Goal: Transaction & Acquisition: Purchase product/service

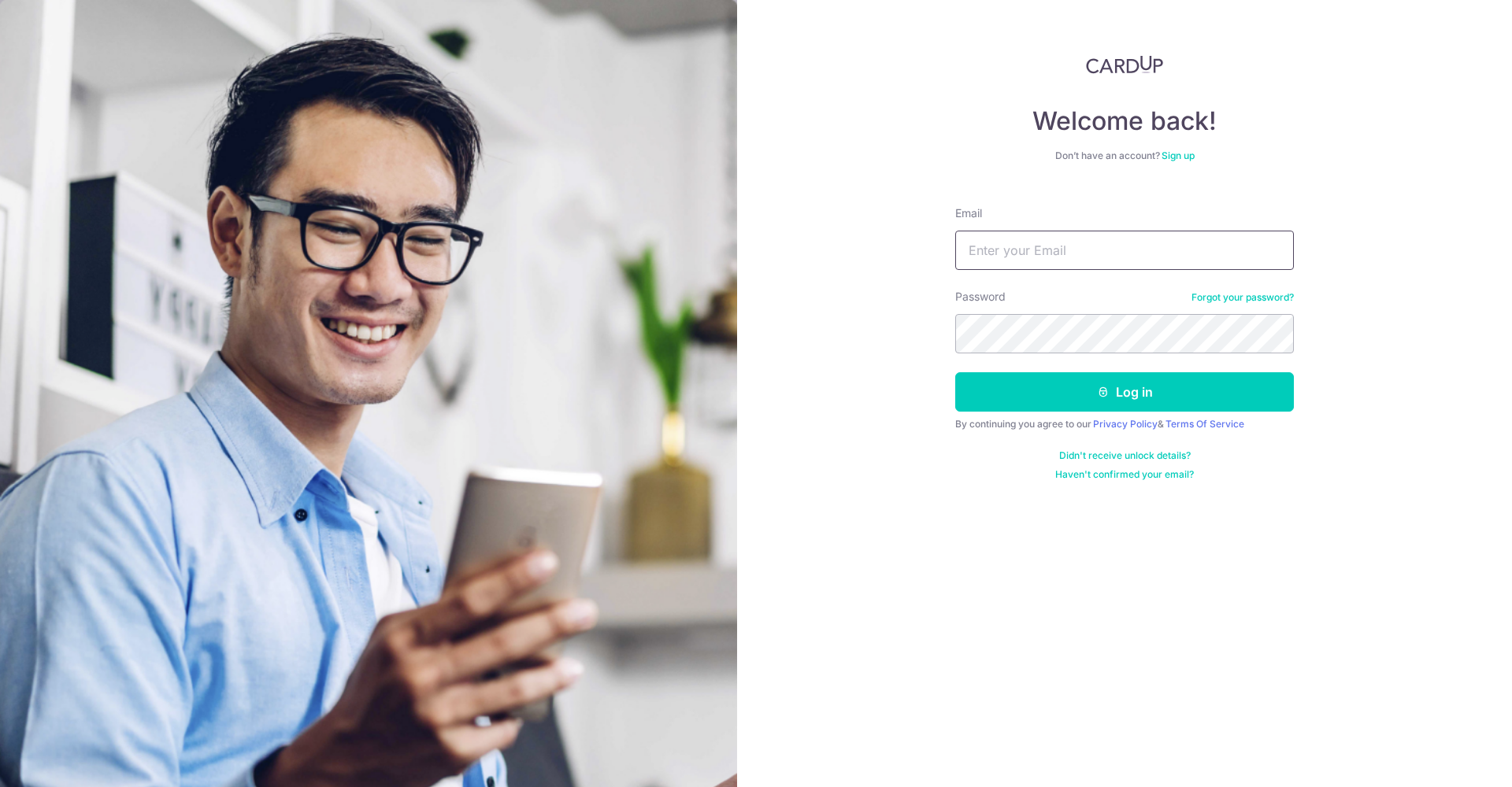
type input "[EMAIL_ADDRESS][DOMAIN_NAME]"
click at [1137, 379] on button "Log in" at bounding box center [1125, 393] width 338 height 40
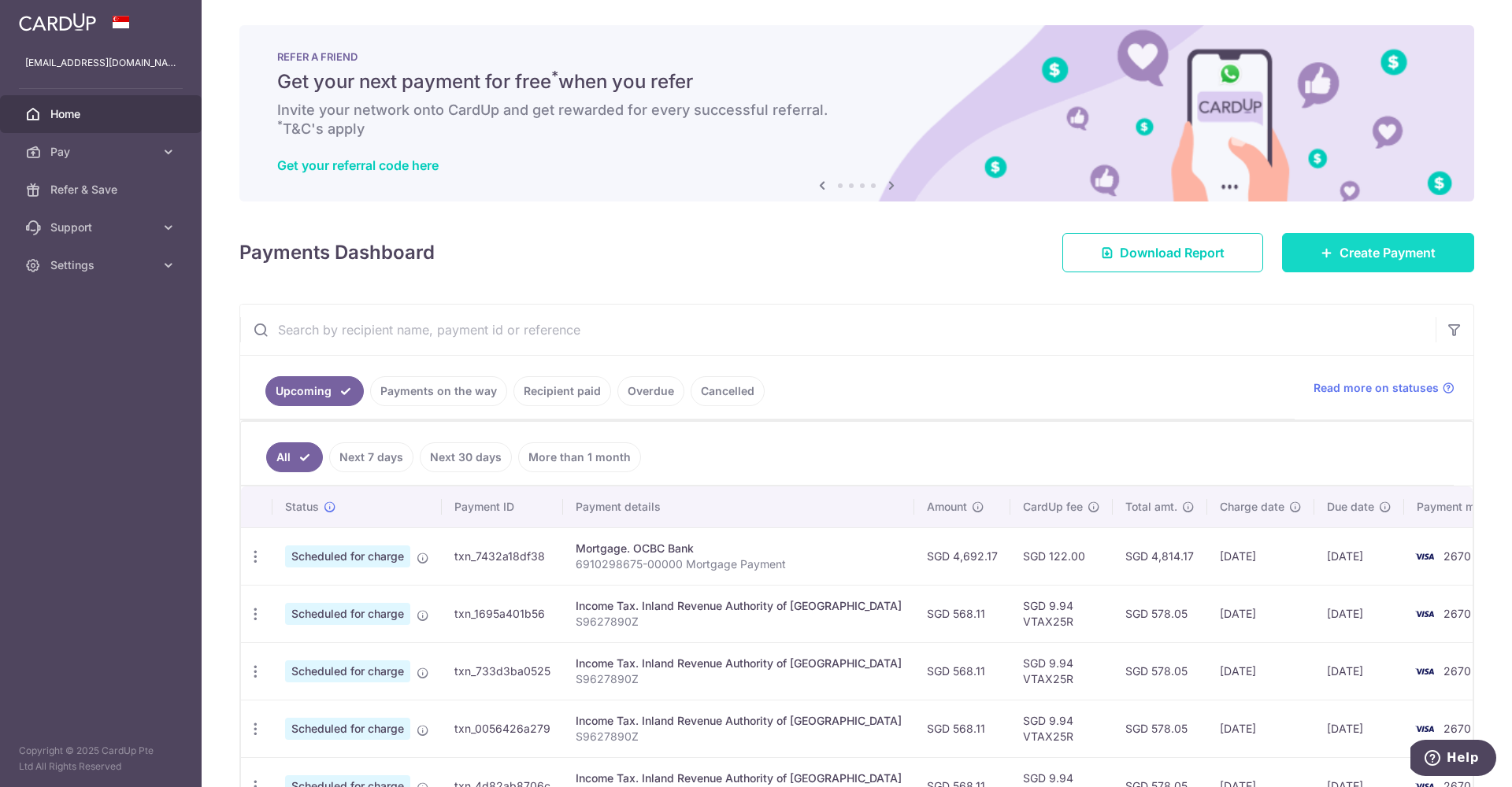
click at [1305, 252] on link "Create Payment" at bounding box center [1378, 253] width 192 height 40
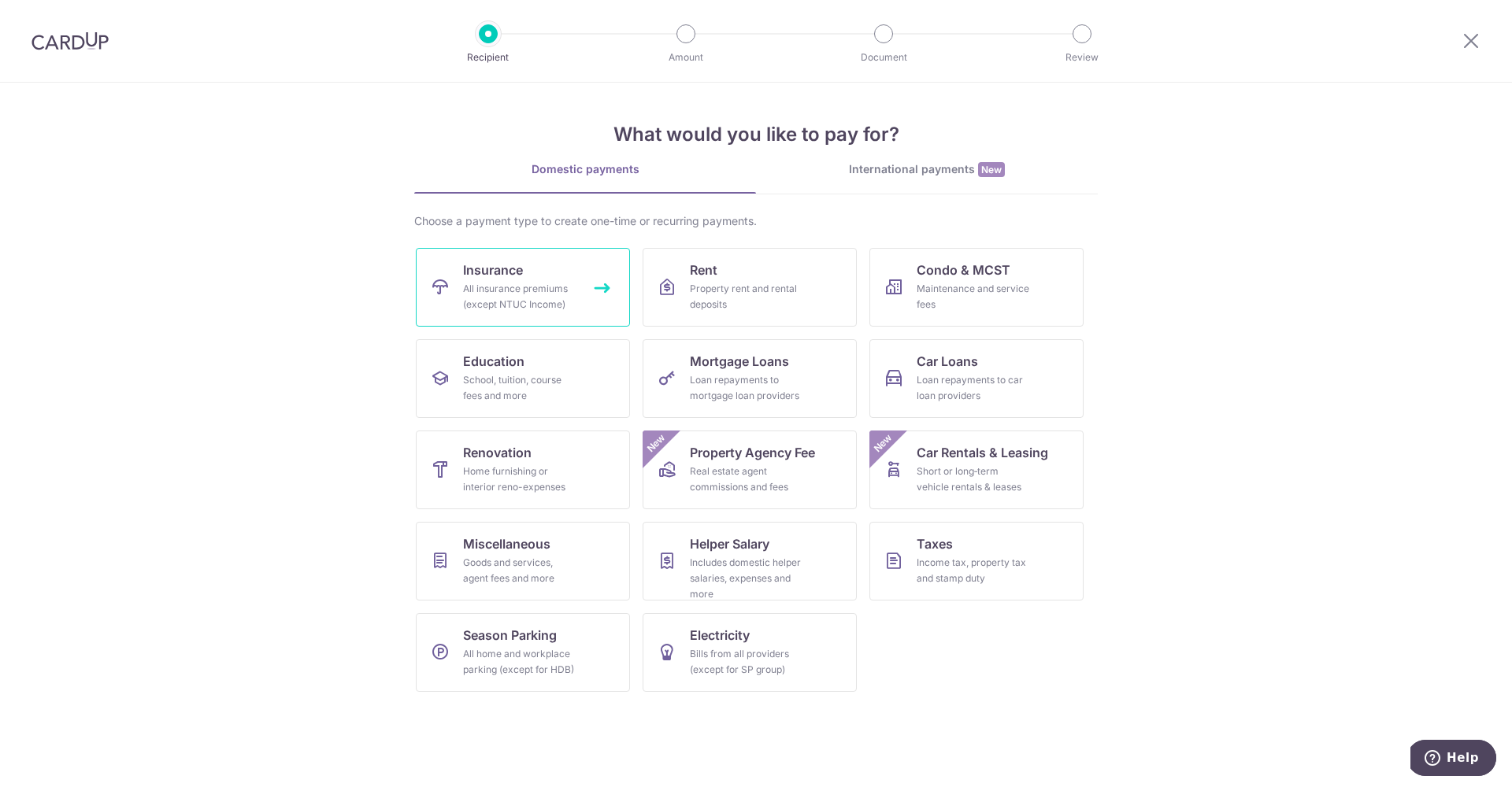
click at [549, 289] on div "All insurance premiums (except NTUC Income)" at bounding box center [519, 297] width 113 height 32
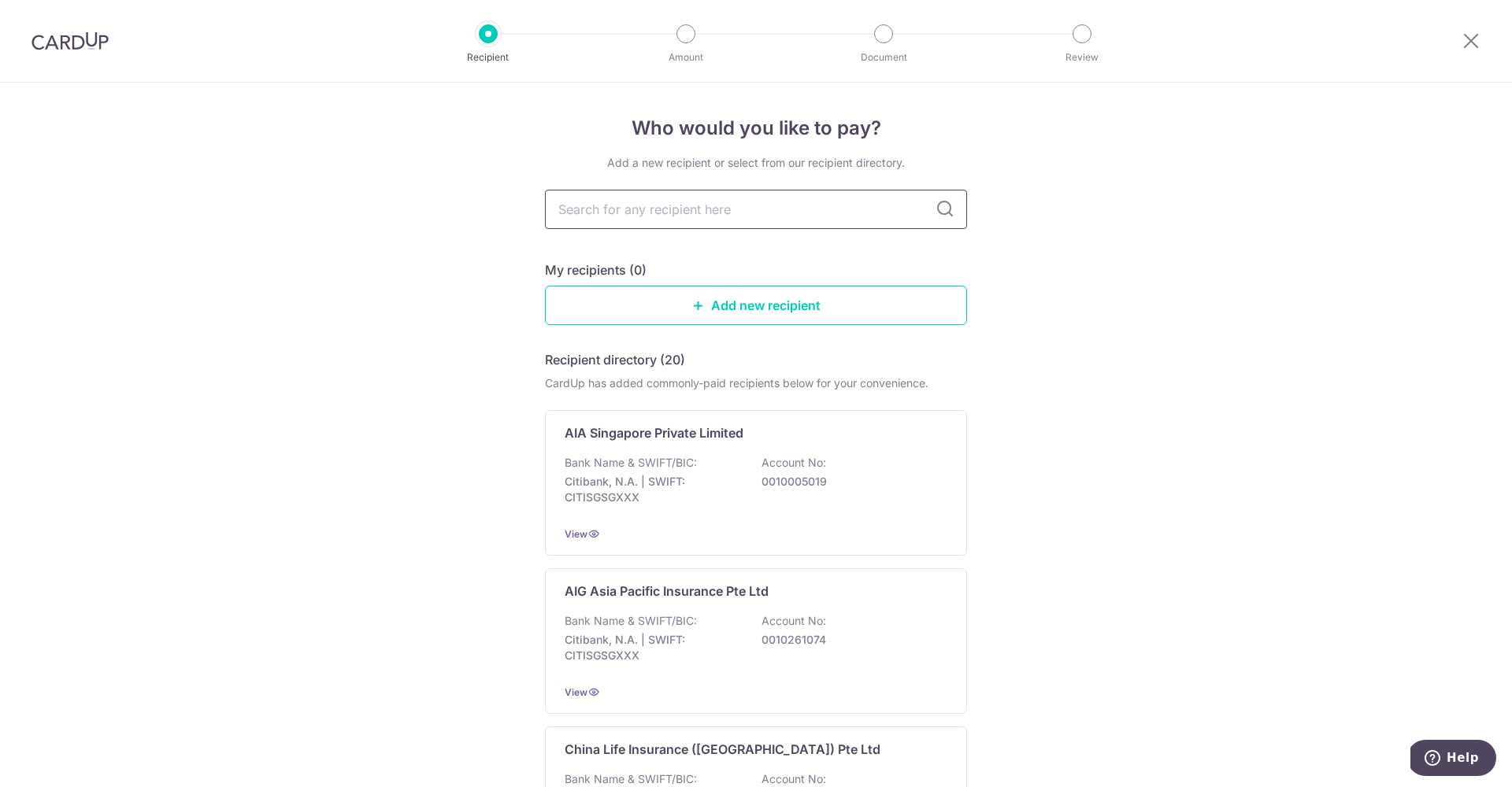
click at [696, 225] on input "text" at bounding box center [756, 210] width 423 height 40
type input "manulife"
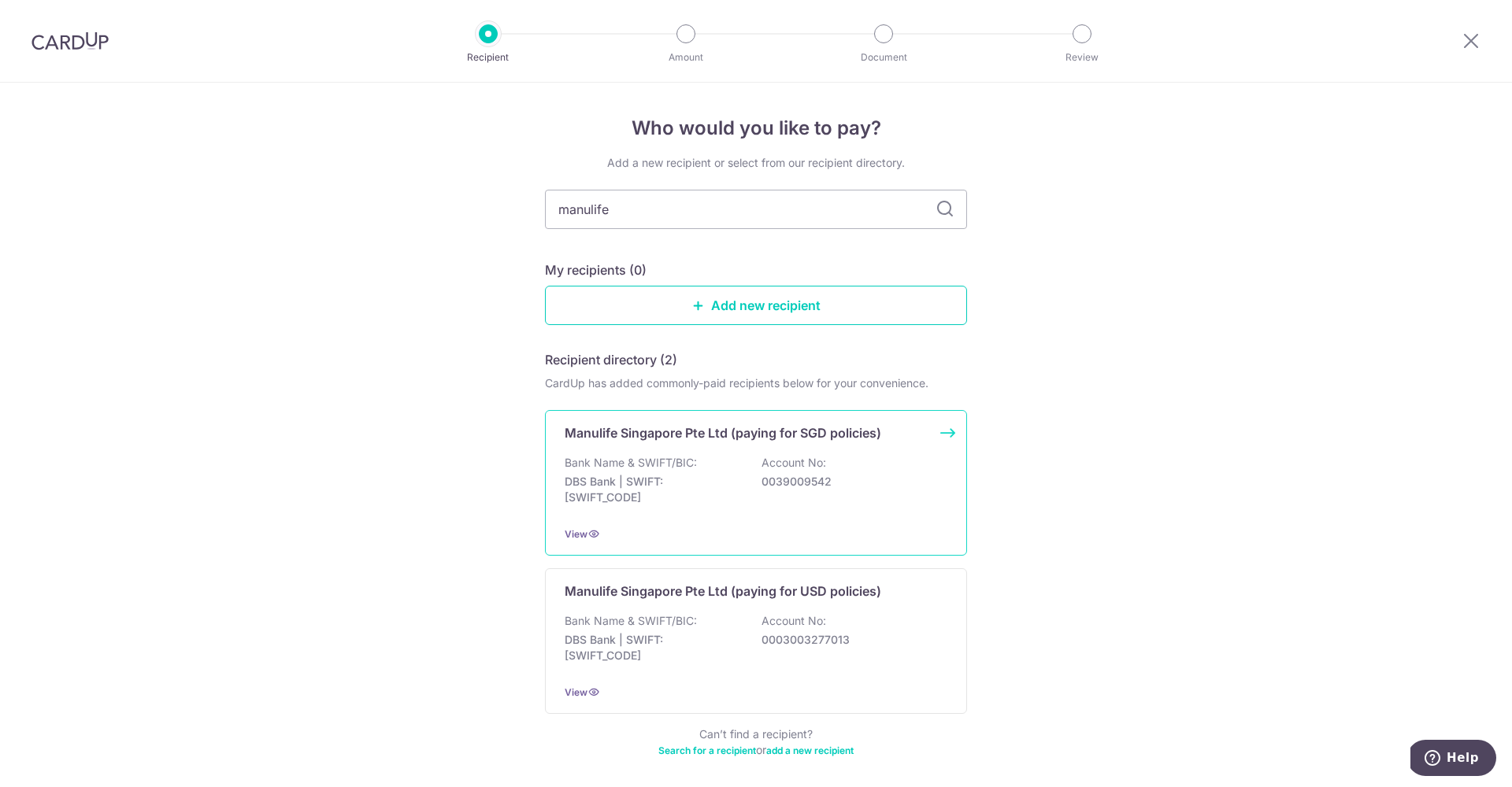
click at [639, 468] on p "Bank Name & SWIFT/BIC:" at bounding box center [631, 462] width 132 height 15
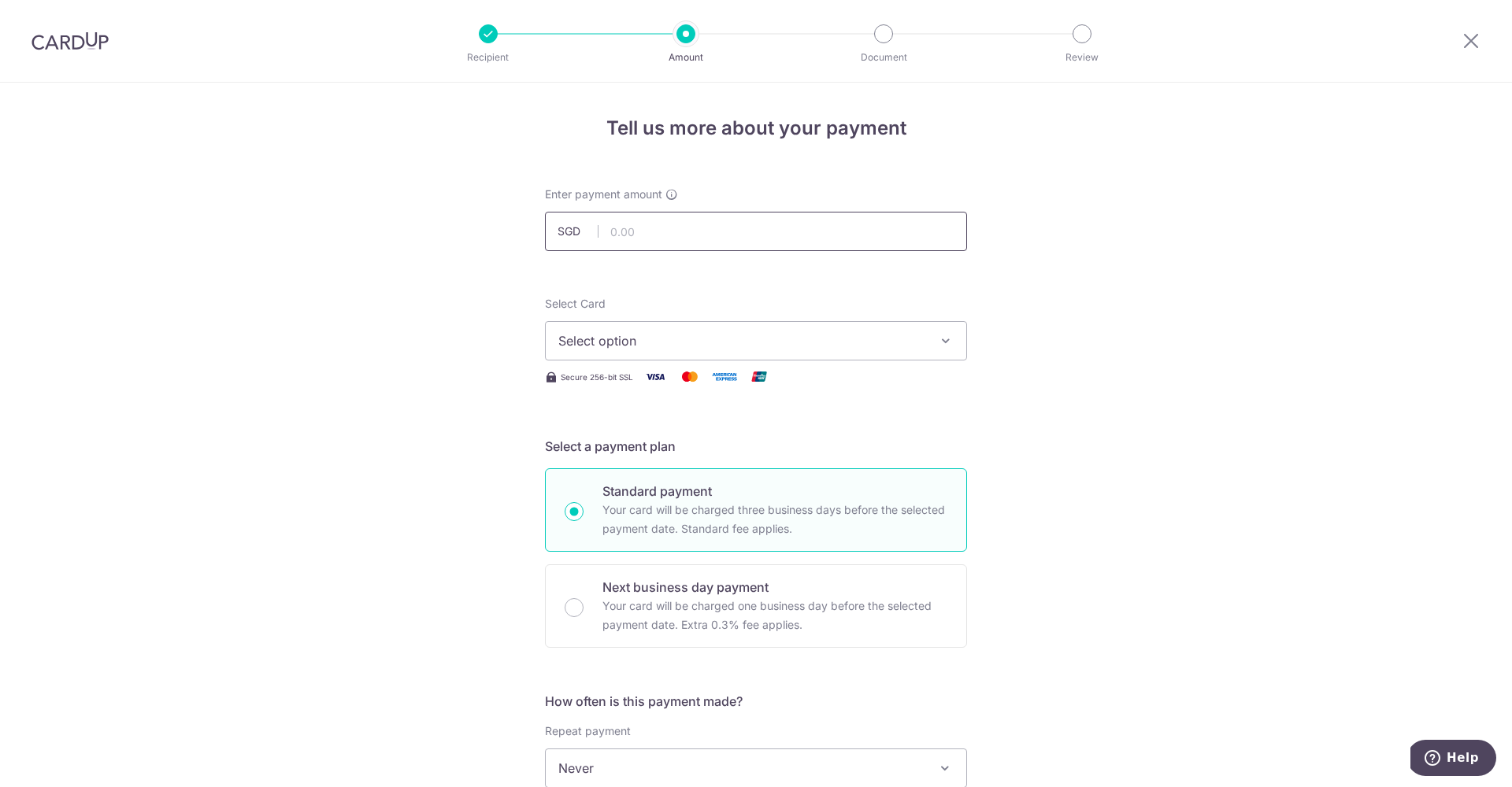
click at [653, 232] on input "text" at bounding box center [756, 232] width 423 height 40
type input "6,737.13"
click at [798, 337] on span "Select option" at bounding box center [742, 340] width 367 height 19
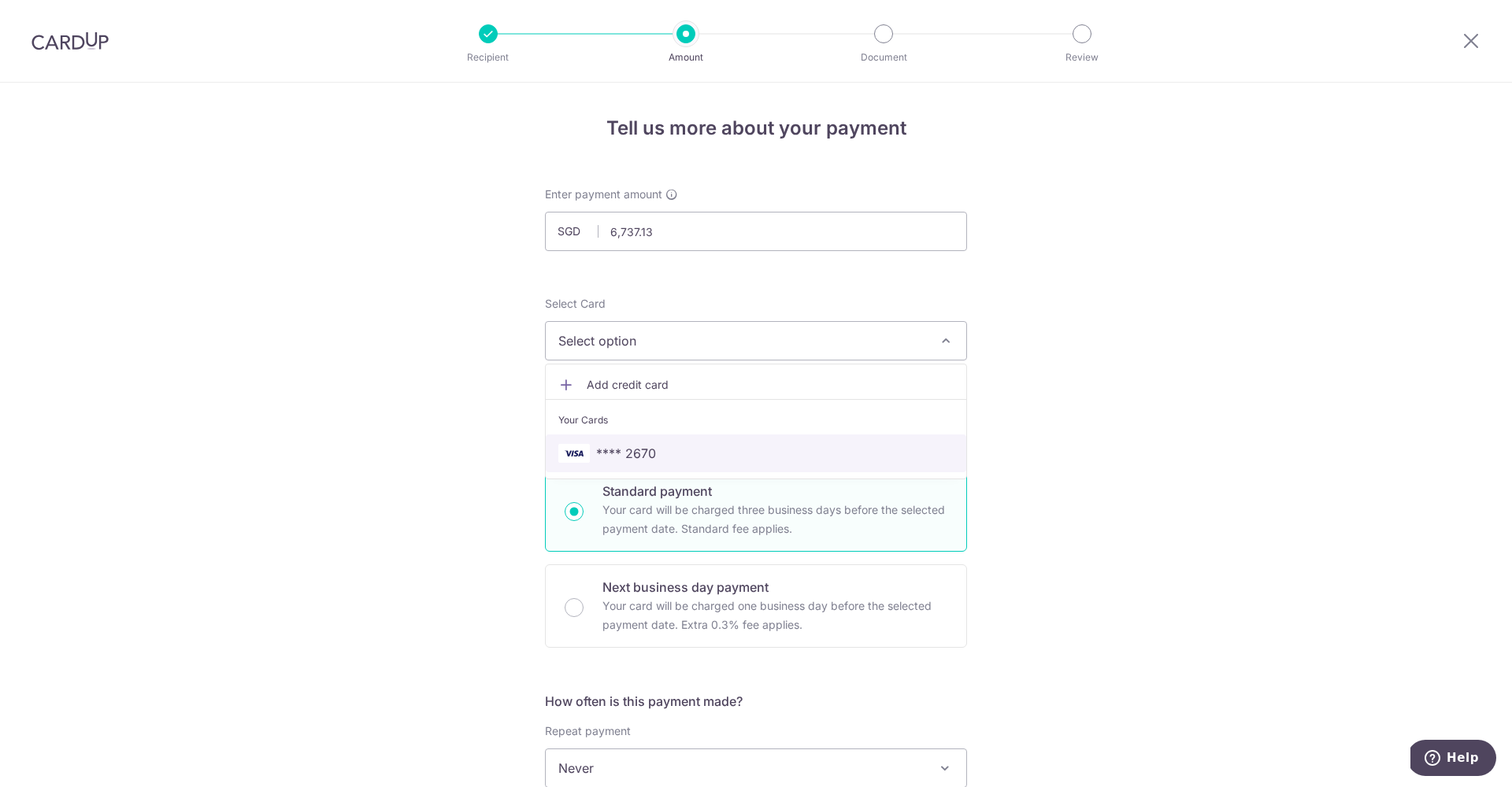
click at [766, 450] on span "**** 2670" at bounding box center [756, 453] width 395 height 19
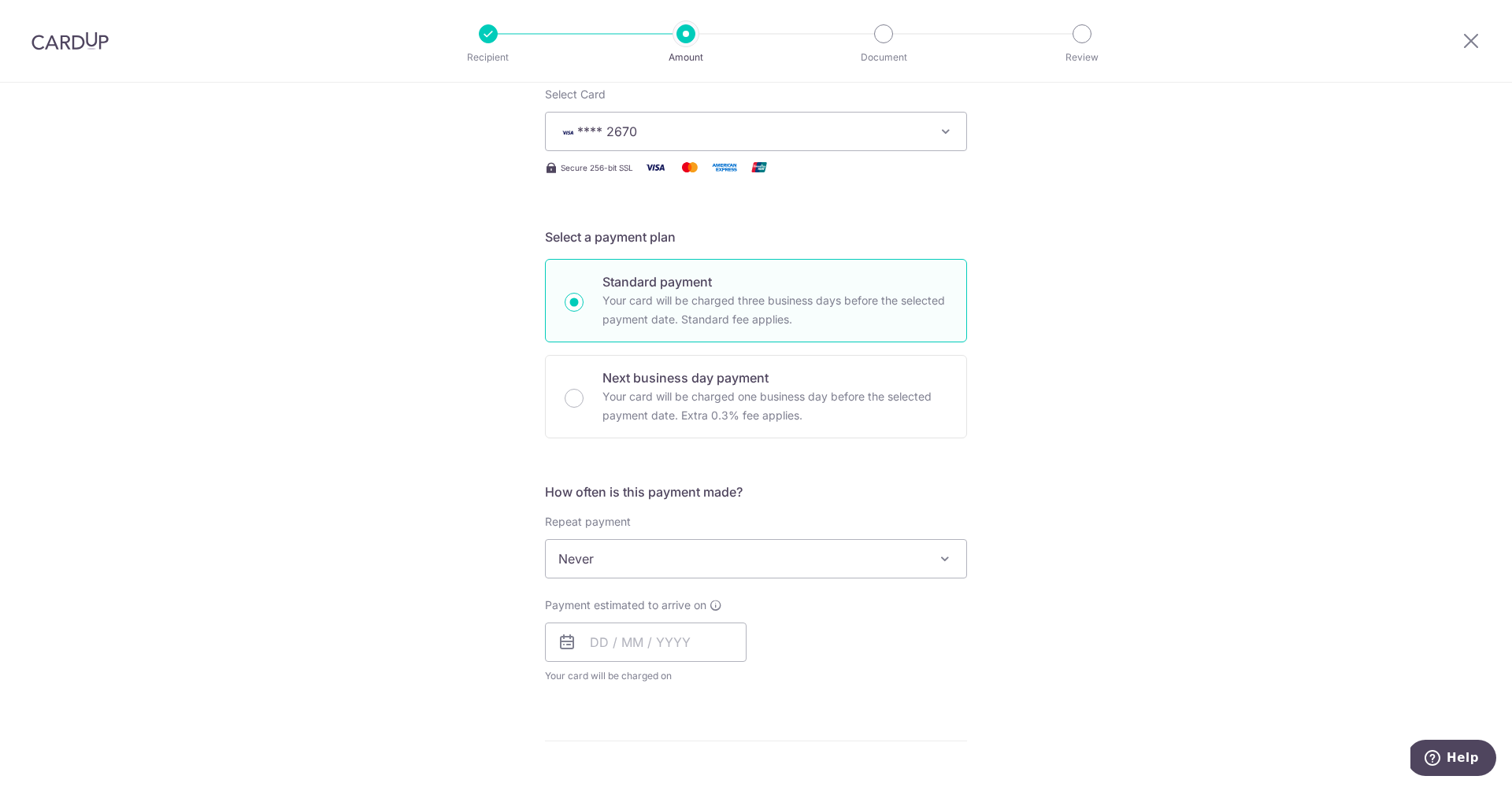
scroll to position [319, 0]
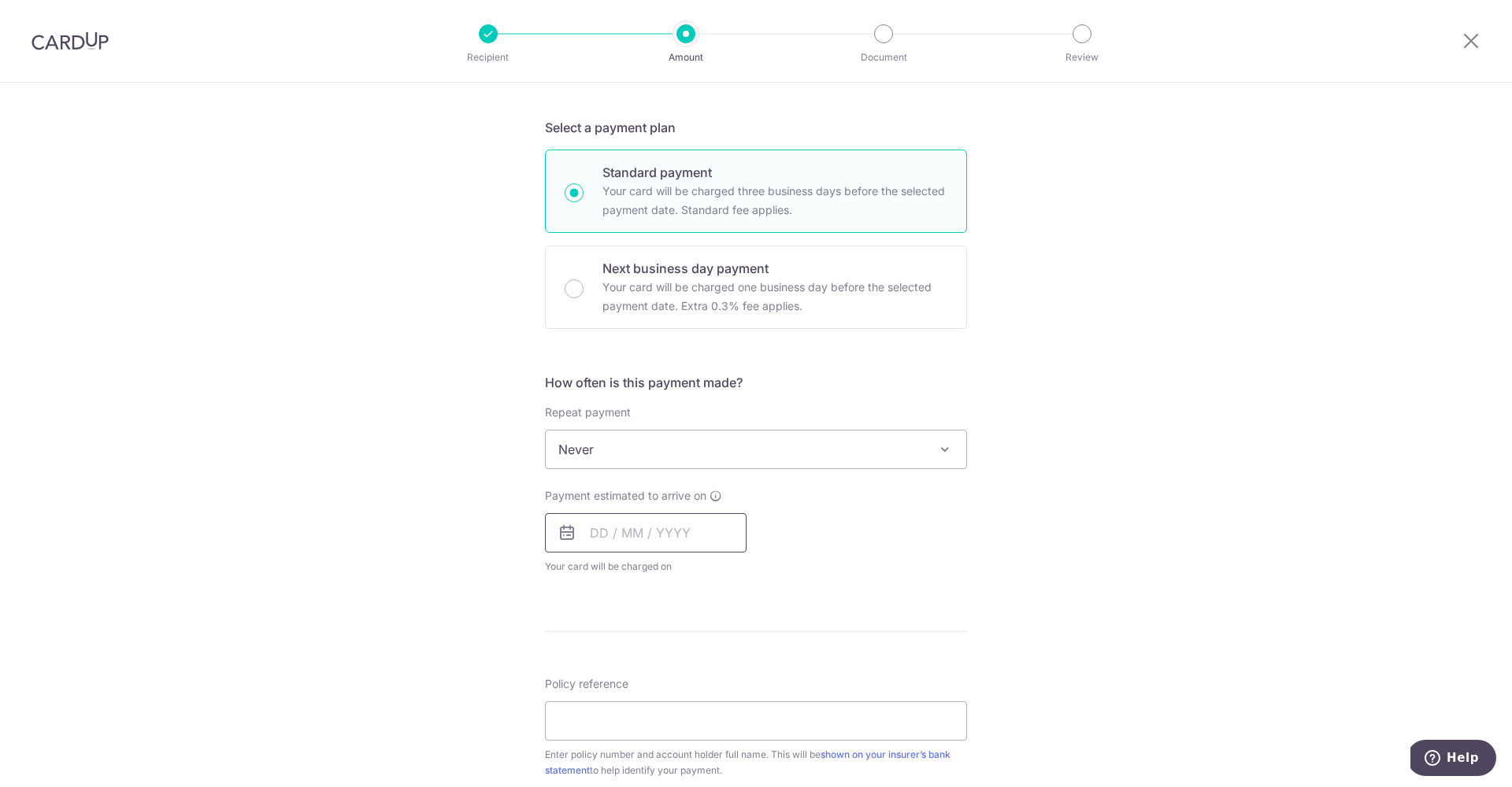
click at [689, 546] on input "text" at bounding box center [645, 534] width 202 height 40
click at [737, 704] on link "19" at bounding box center [735, 708] width 25 height 25
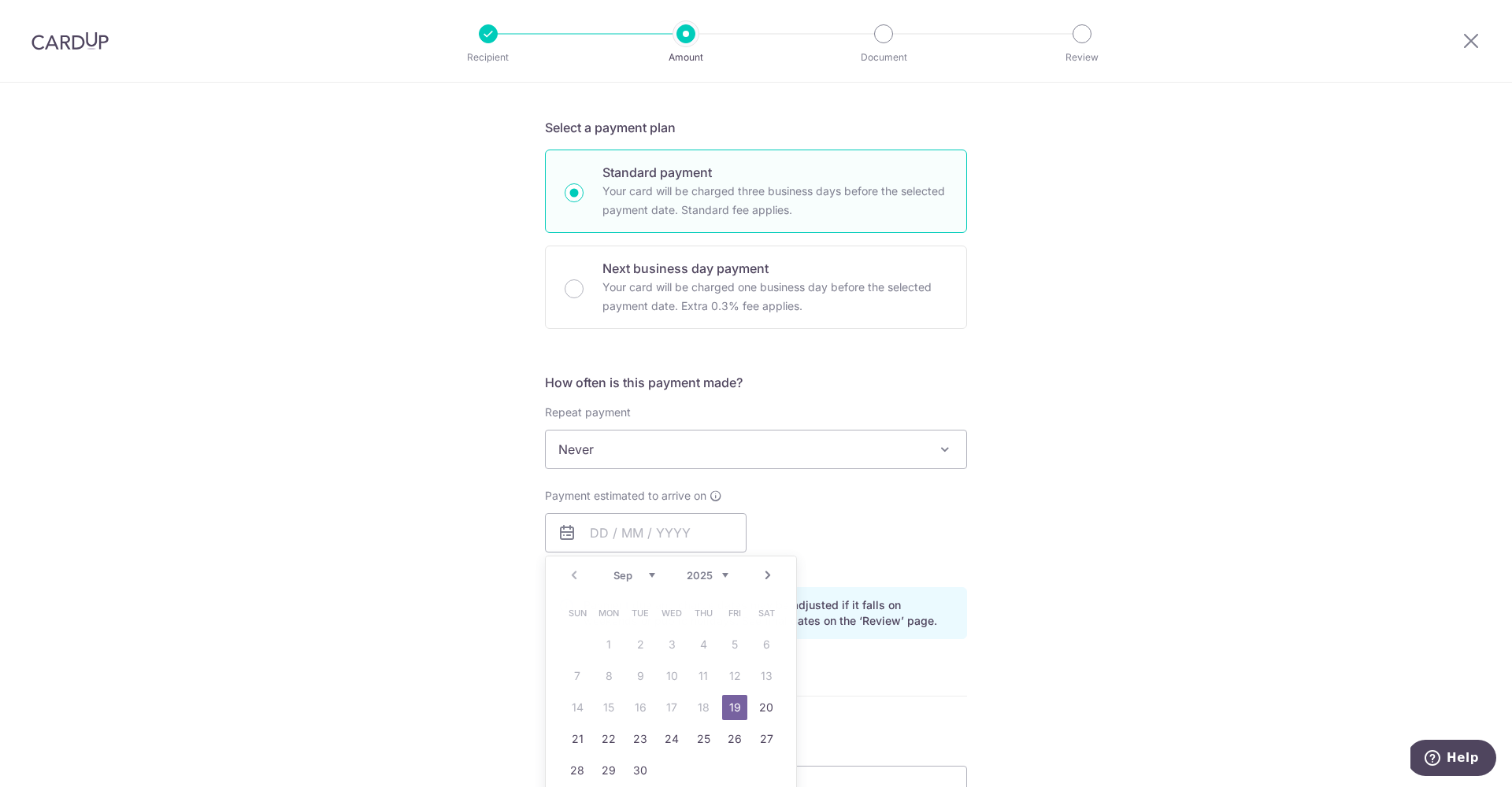
type input "19/09/2025"
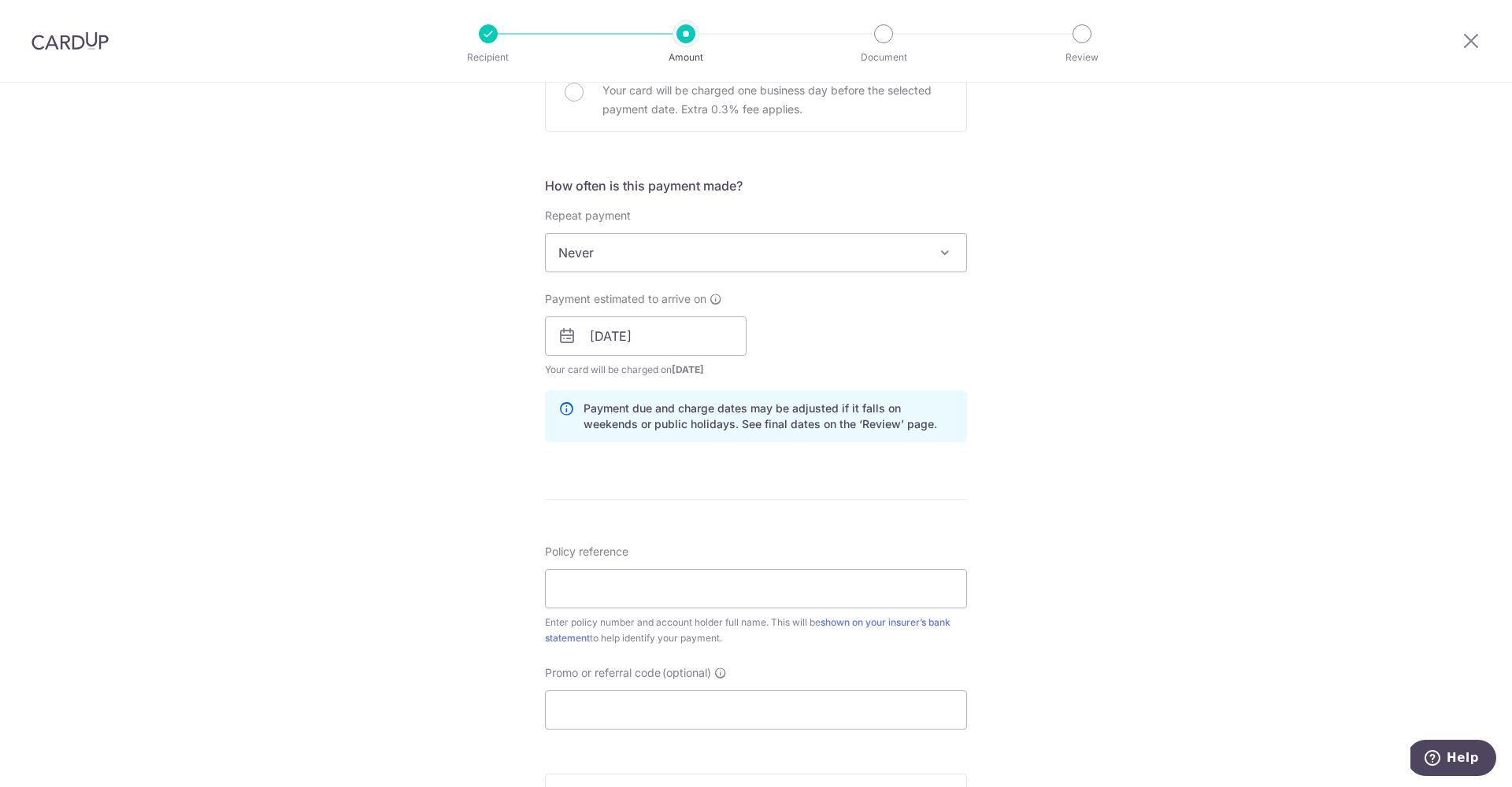
scroll to position [784, 0]
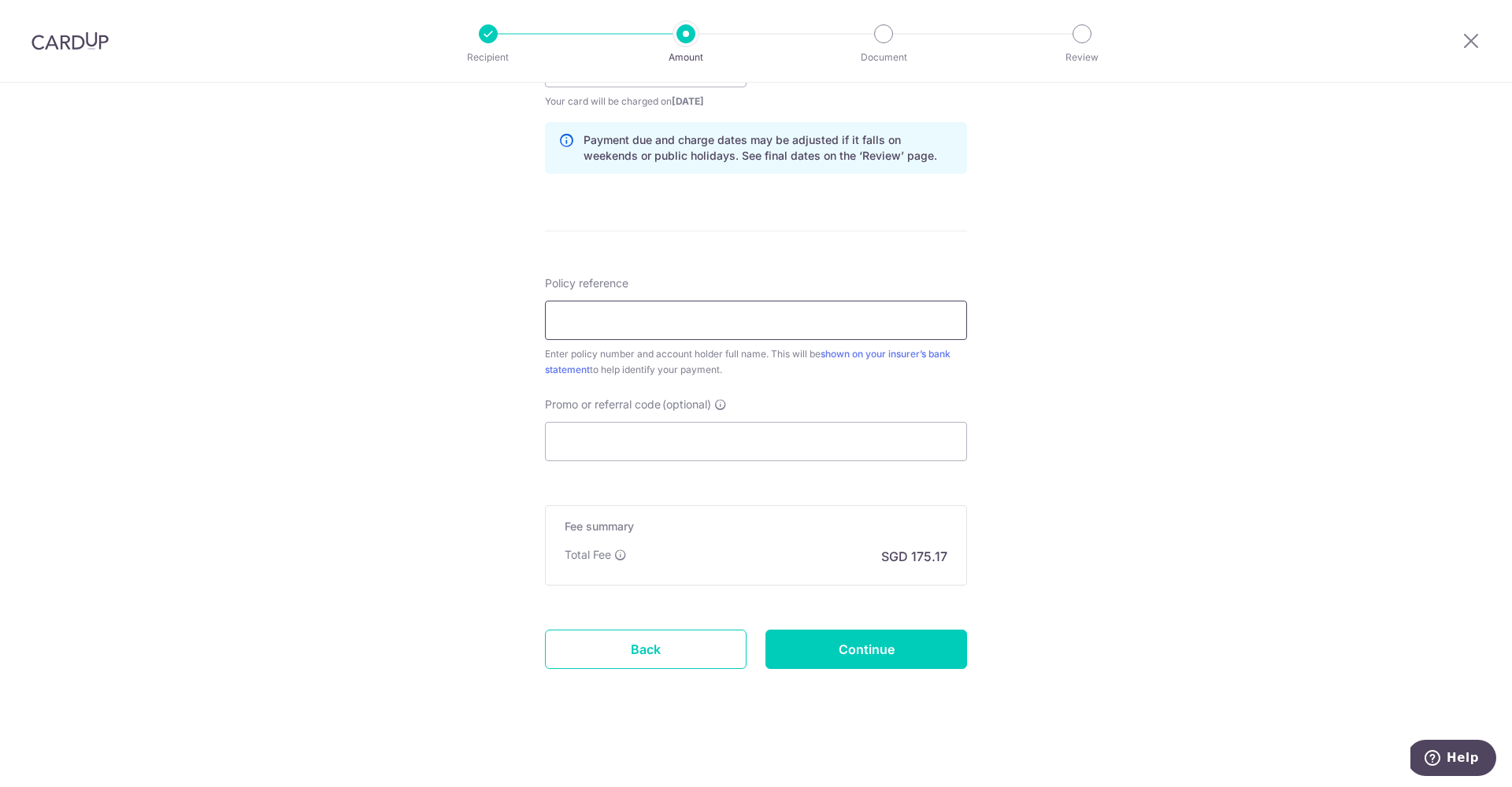
click at [734, 321] on input "Policy reference" at bounding box center [756, 320] width 423 height 40
type input "2493344174 Teh Wen Qi"
click at [736, 438] on input "Promo or referral code (optional)" at bounding box center [756, 442] width 423 height 40
type input "o"
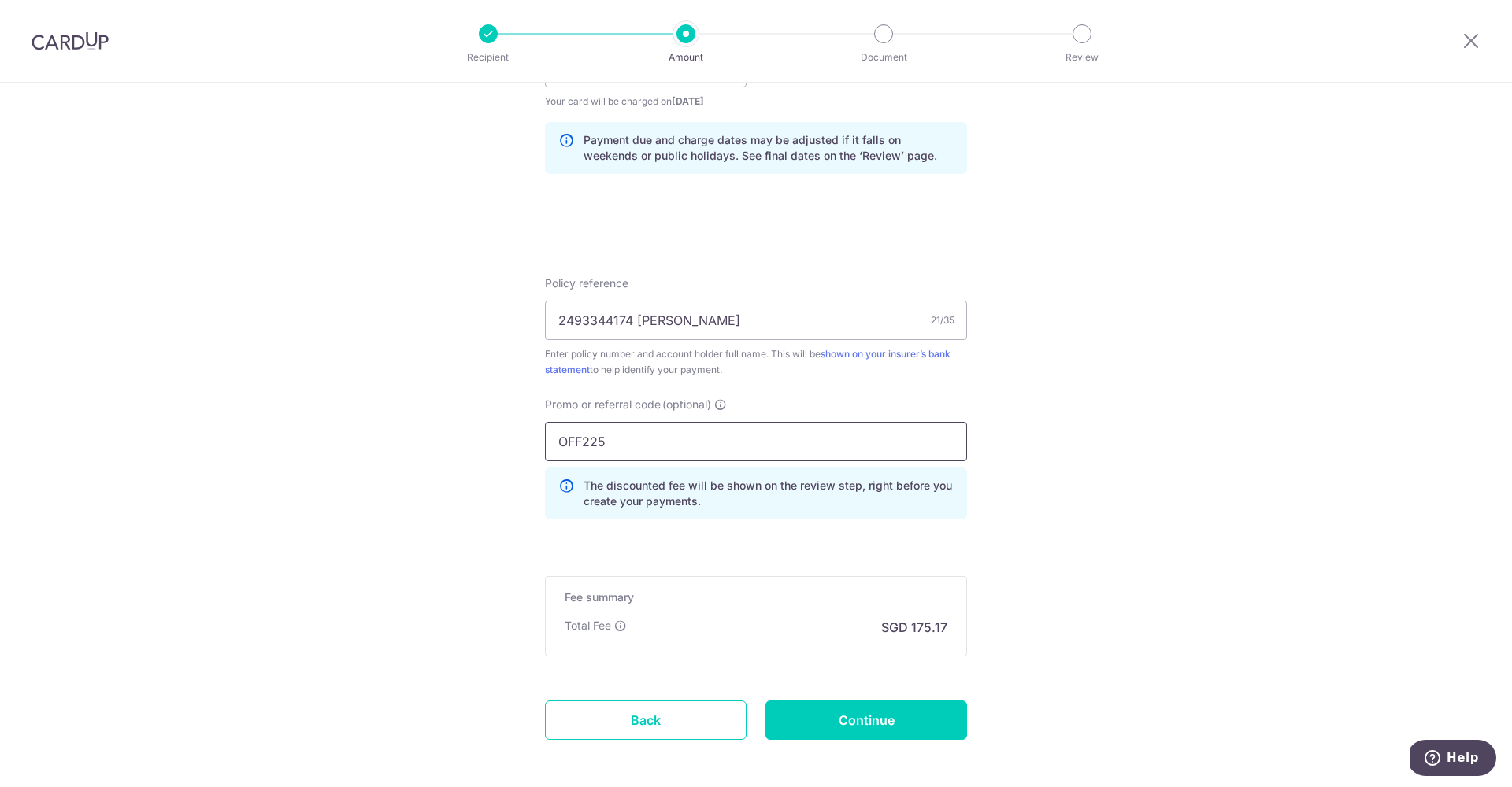
type input "OFF225"
click at [1041, 483] on div "Tell us more about your payment Enter payment amount SGD 6,737.13 6737.13 Selec…" at bounding box center [756, 78] width 1512 height 1560
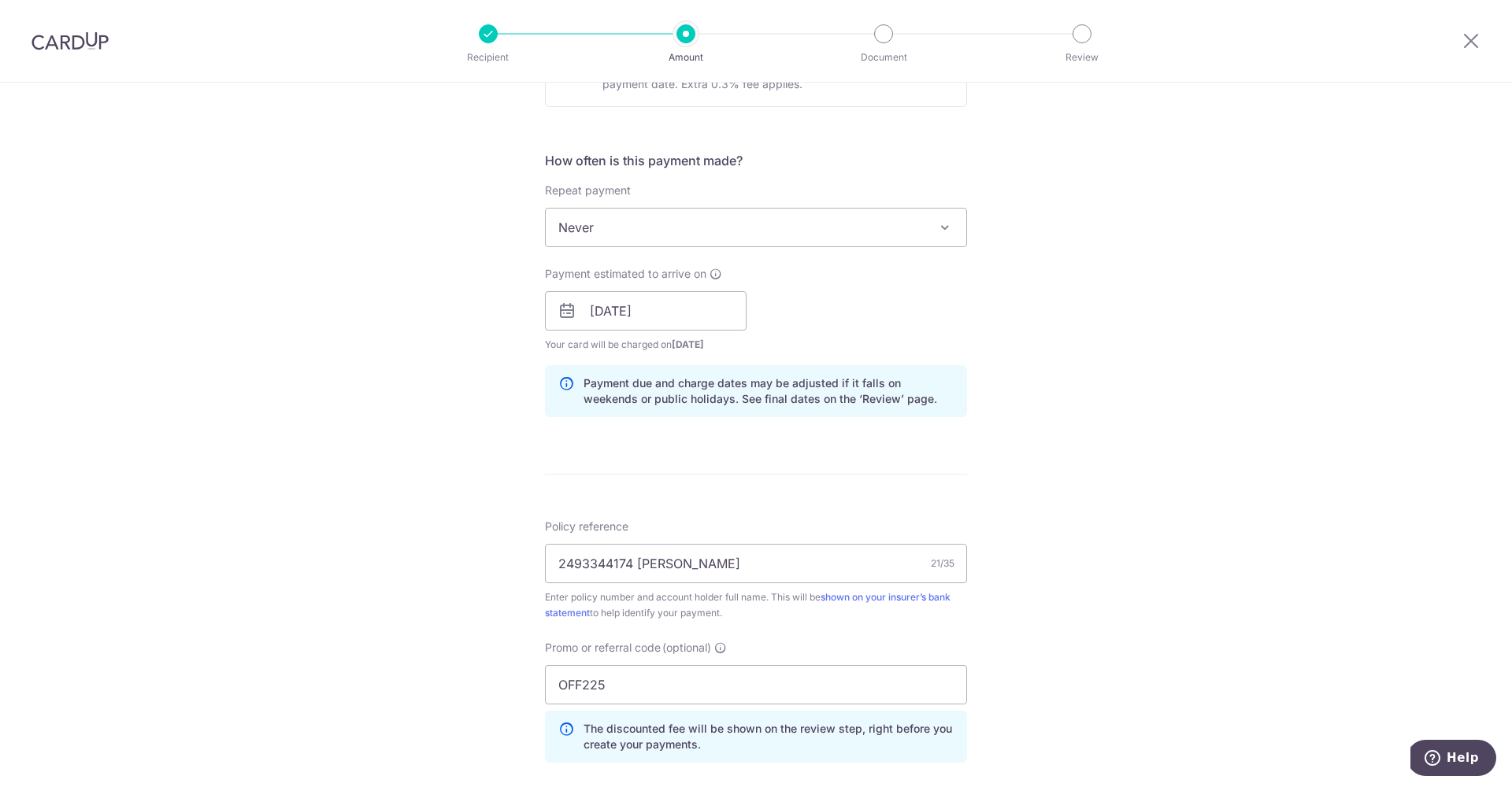
scroll to position [855, 0]
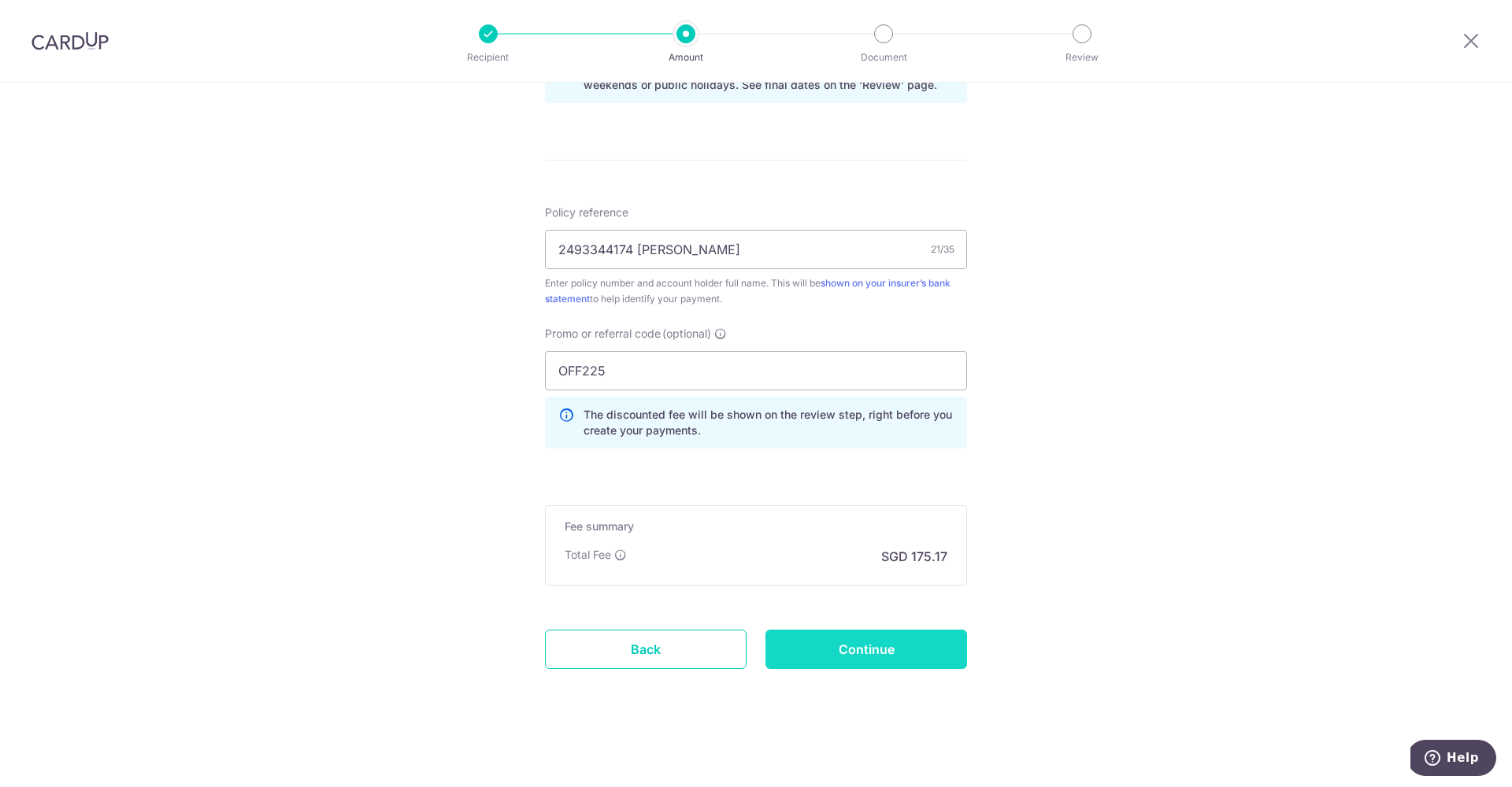
click at [923, 635] on input "Continue" at bounding box center [866, 650] width 202 height 40
type input "Create Schedule"
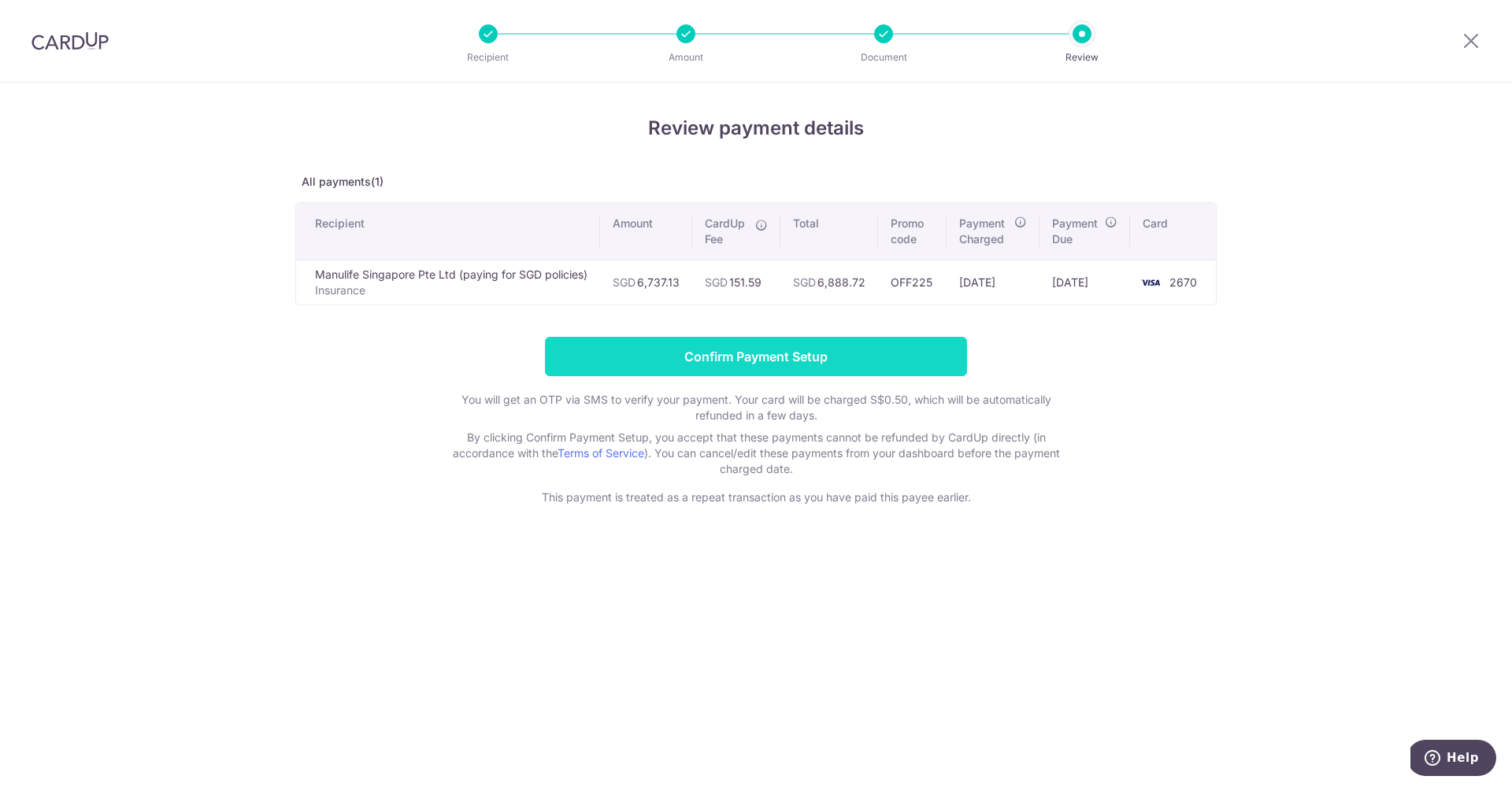
click at [760, 341] on input "Confirm Payment Setup" at bounding box center [756, 357] width 423 height 40
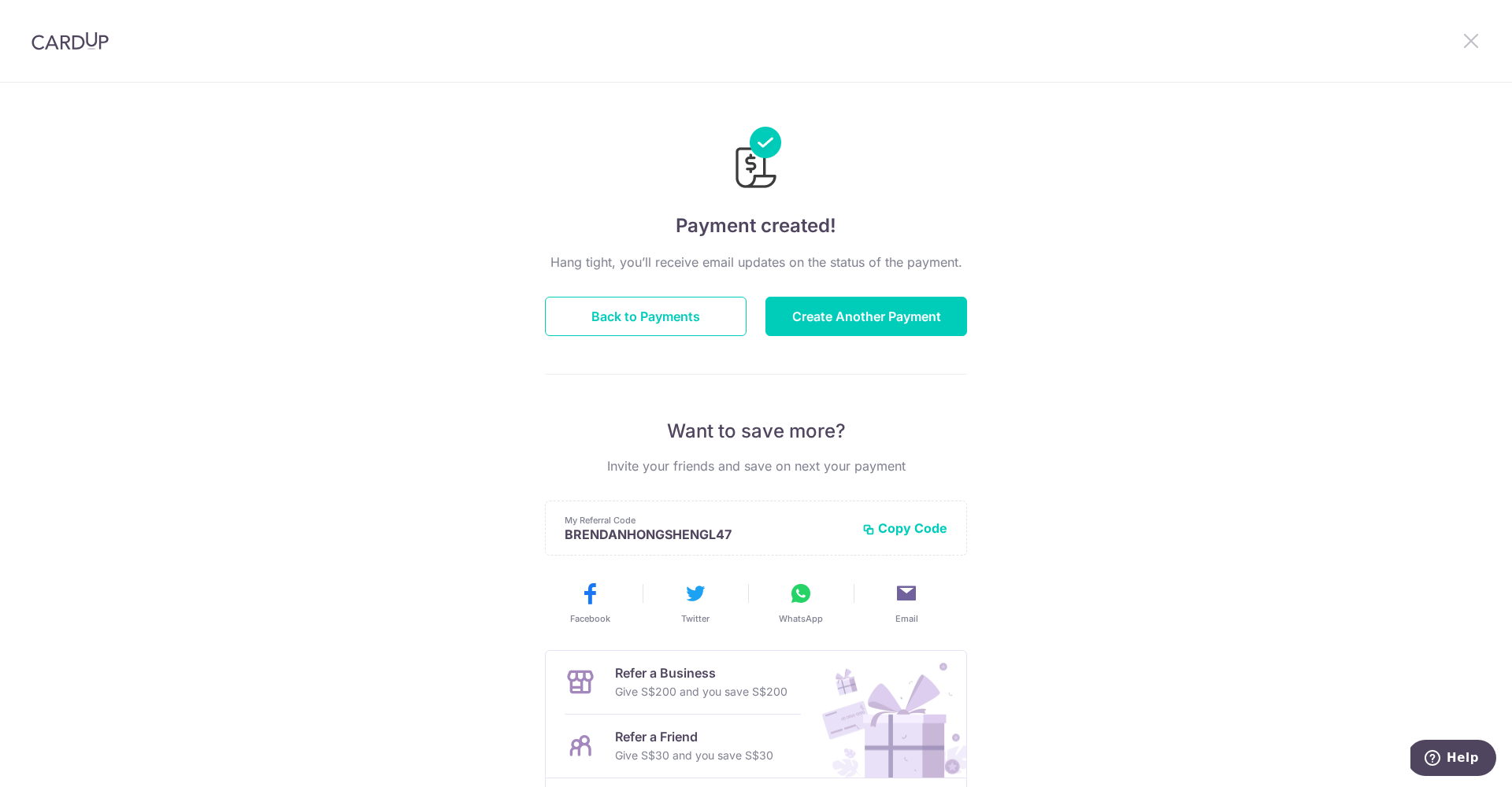
click at [1471, 38] on icon at bounding box center [1470, 41] width 19 height 20
